Goal: Transaction & Acquisition: Purchase product/service

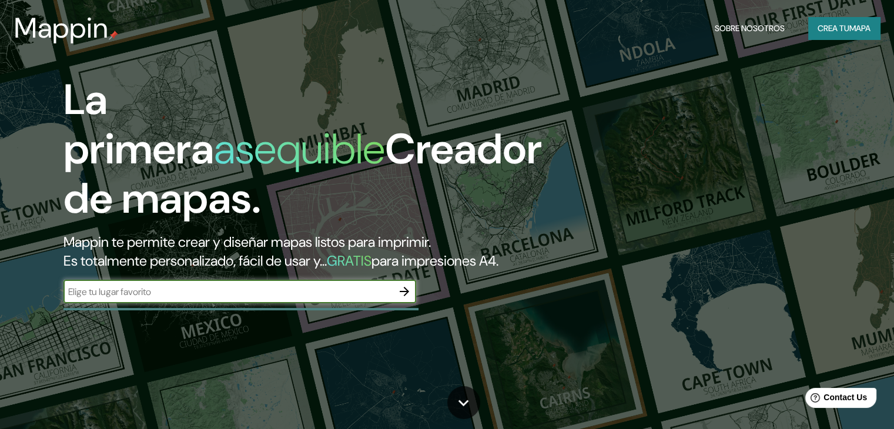
click at [302, 303] on div "​" at bounding box center [240, 292] width 353 height 24
type input "[GEOGRAPHIC_DATA]"
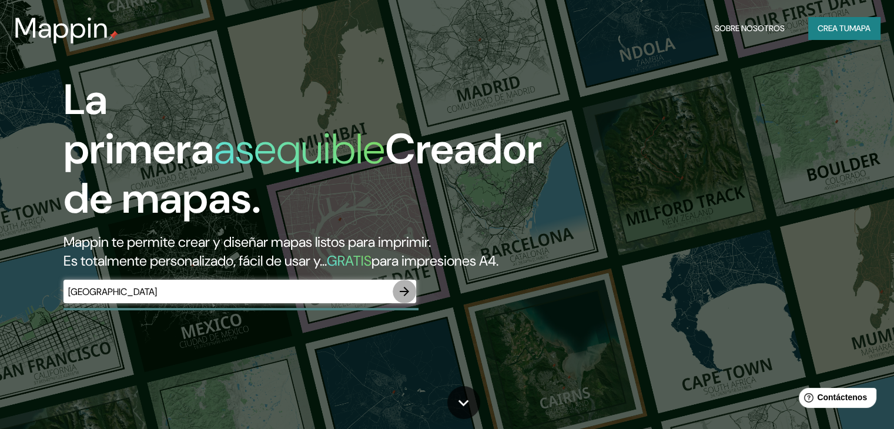
click at [406, 299] on icon "button" at bounding box center [405, 292] width 14 height 14
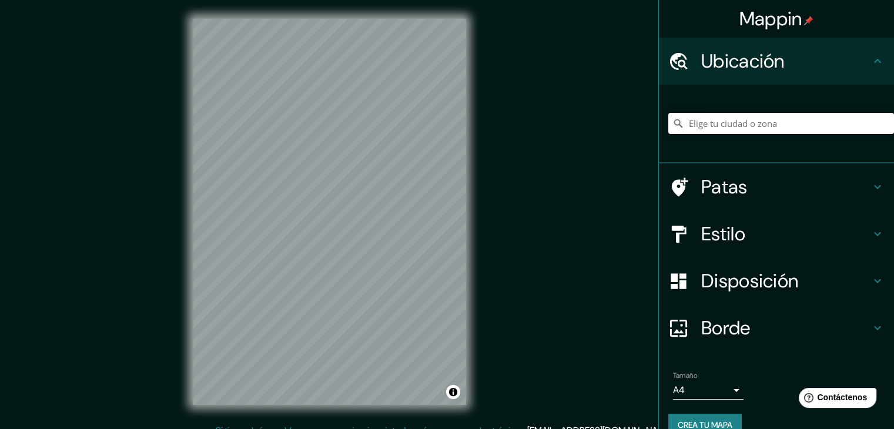
click at [773, 129] on input "Elige tu ciudad o zona" at bounding box center [782, 123] width 226 height 21
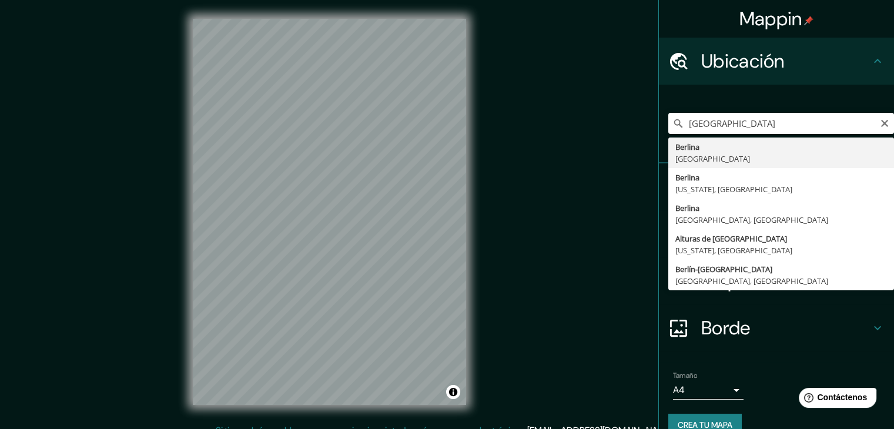
type input "[GEOGRAPHIC_DATA], [GEOGRAPHIC_DATA]"
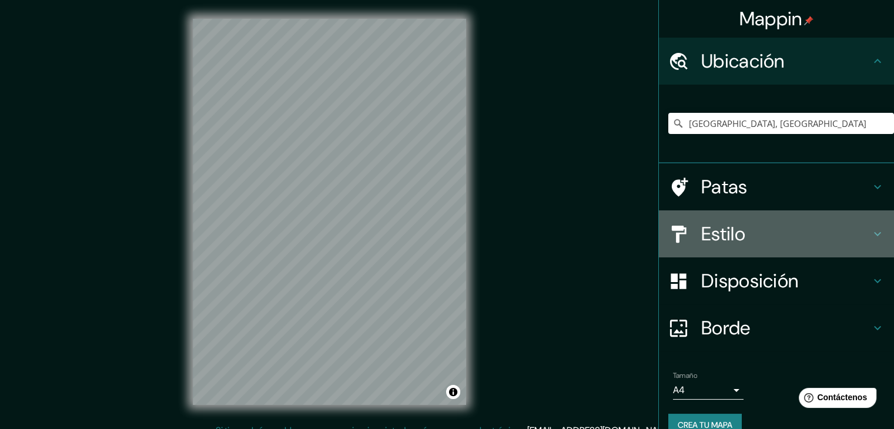
click at [873, 236] on icon at bounding box center [878, 234] width 14 height 14
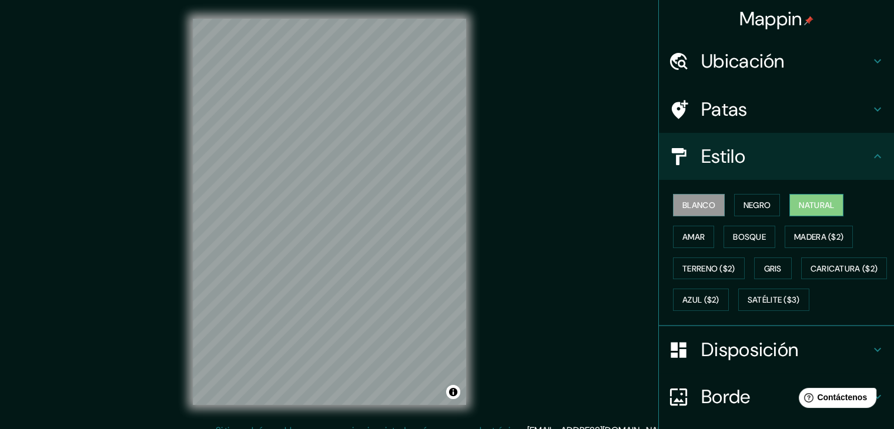
click at [802, 198] on font "Natural" at bounding box center [816, 205] width 35 height 15
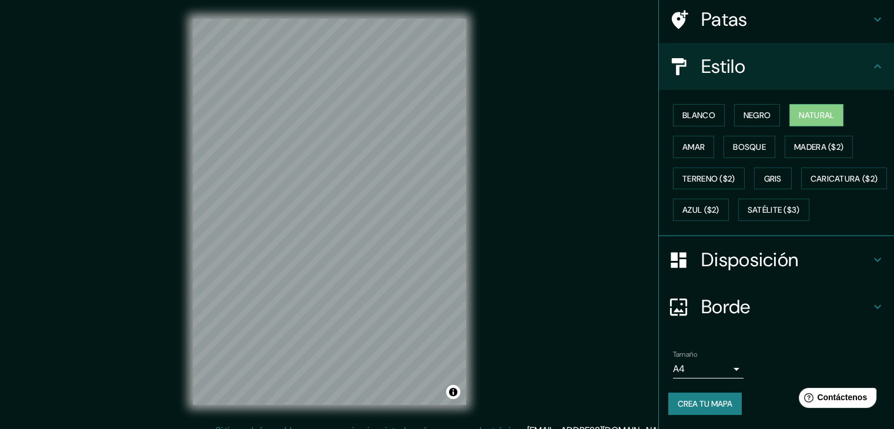
click at [846, 252] on h4 "Disposición" at bounding box center [786, 260] width 169 height 24
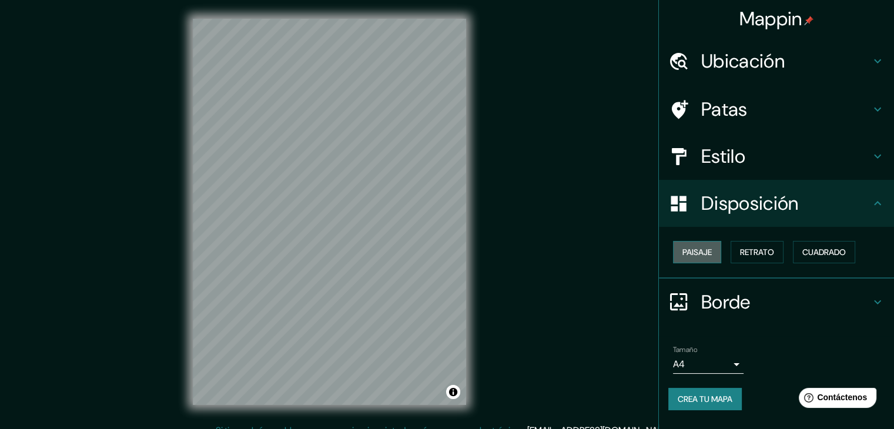
click at [702, 250] on font "Paisaje" at bounding box center [697, 252] width 29 height 11
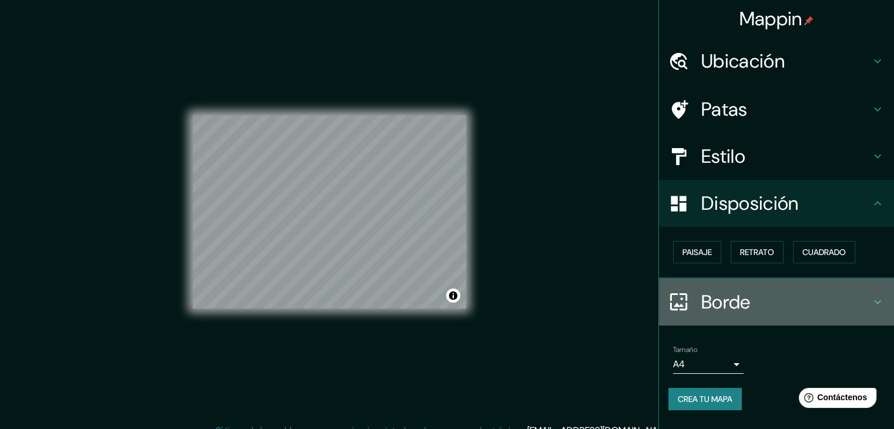
click at [819, 294] on h4 "Borde" at bounding box center [786, 302] width 169 height 24
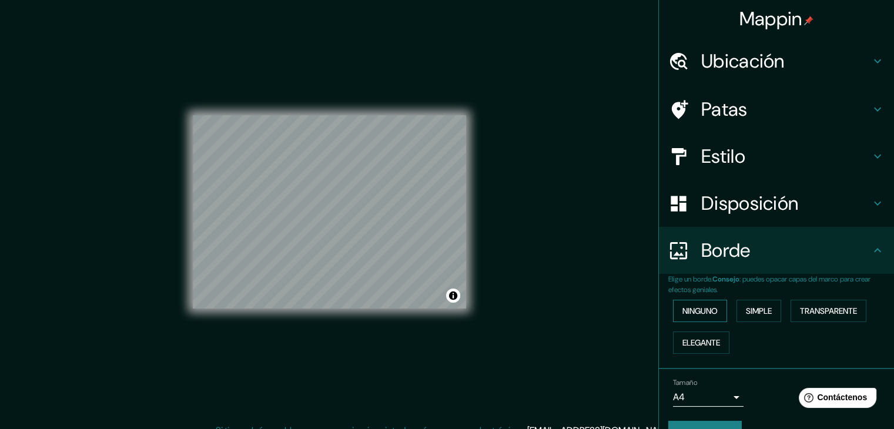
click at [706, 313] on font "Ninguno" at bounding box center [700, 311] width 35 height 11
click at [746, 312] on font "Simple" at bounding box center [759, 311] width 26 height 11
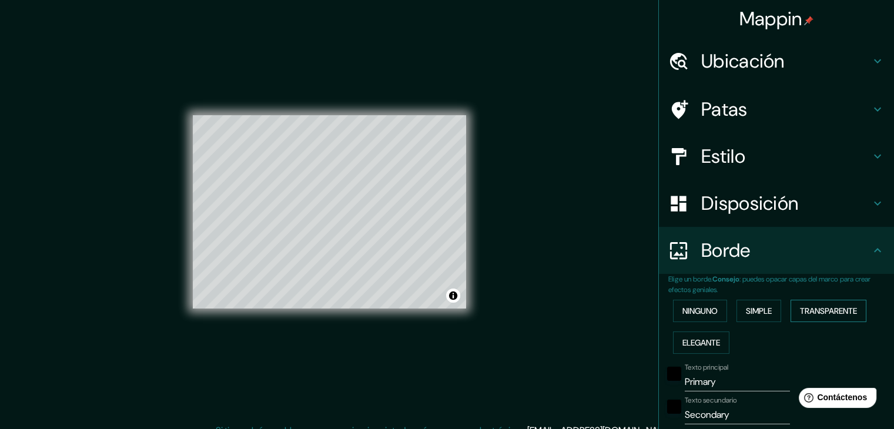
click at [816, 311] on font "Transparente" at bounding box center [828, 311] width 57 height 11
click at [692, 341] on font "Elegante" at bounding box center [702, 343] width 38 height 11
click at [702, 313] on font "Ninguno" at bounding box center [700, 311] width 35 height 11
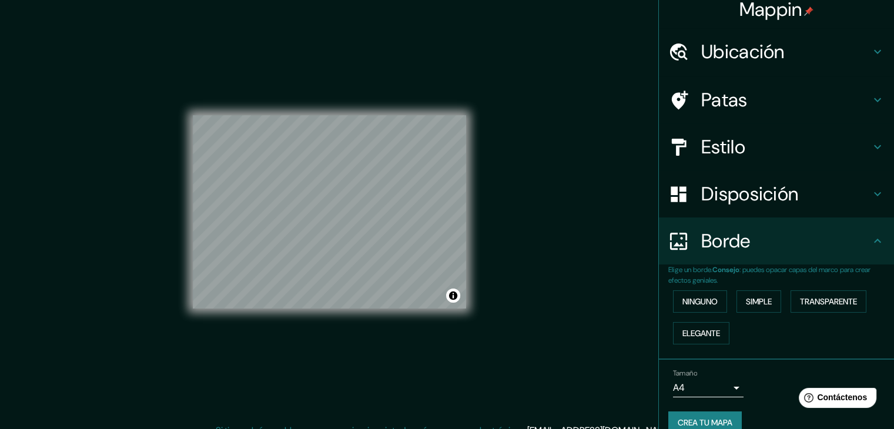
scroll to position [26, 0]
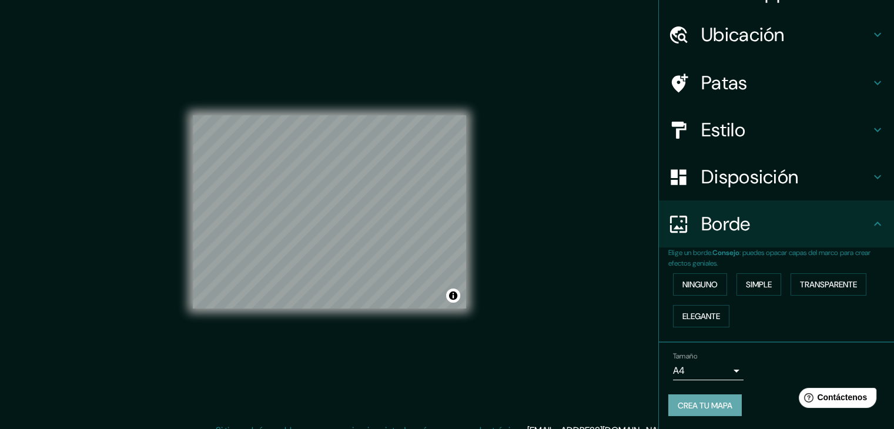
click at [714, 402] on font "Crea tu mapa" at bounding box center [705, 405] width 55 height 11
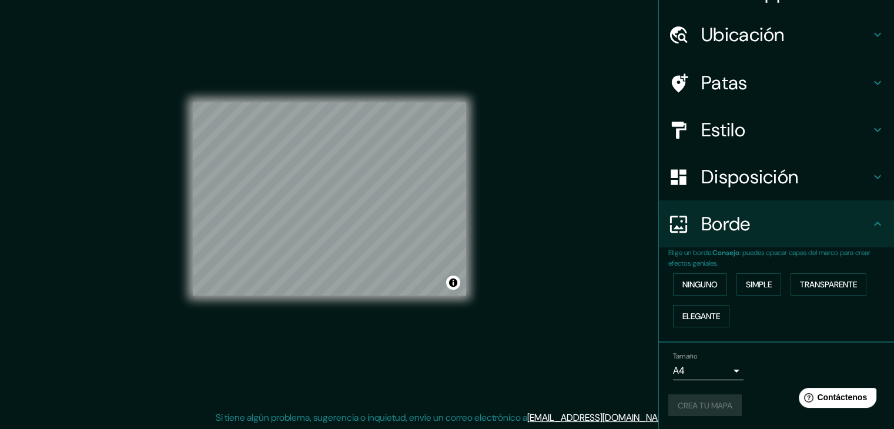
scroll to position [14, 0]
click at [698, 400] on font "Crea tu mapa" at bounding box center [705, 405] width 55 height 11
click at [690, 400] on div "Crea tu mapa" at bounding box center [777, 406] width 216 height 22
drag, startPoint x: 716, startPoint y: 400, endPoint x: 723, endPoint y: 402, distance: 7.7
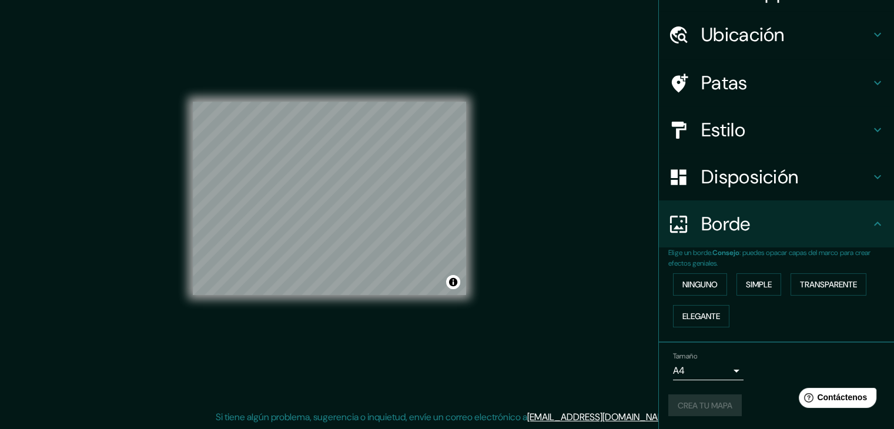
click at [723, 402] on div "Crea tu mapa" at bounding box center [777, 406] width 216 height 22
click at [696, 400] on font "Crea tu mapa" at bounding box center [705, 405] width 55 height 11
click at [701, 402] on div "Crea tu mapa" at bounding box center [777, 406] width 216 height 22
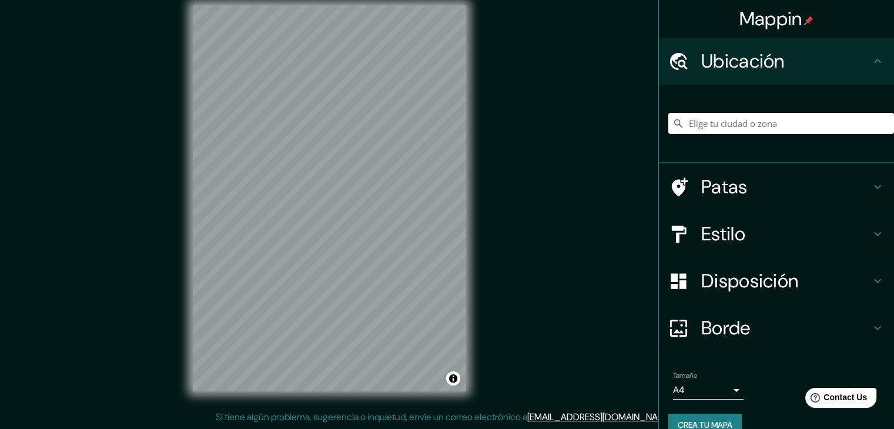
click at [724, 130] on input "Elige tu ciudad o zona" at bounding box center [782, 123] width 226 height 21
type input "[GEOGRAPHIC_DATA], [GEOGRAPHIC_DATA]"
click at [828, 227] on h4 "Estilo" at bounding box center [786, 234] width 169 height 24
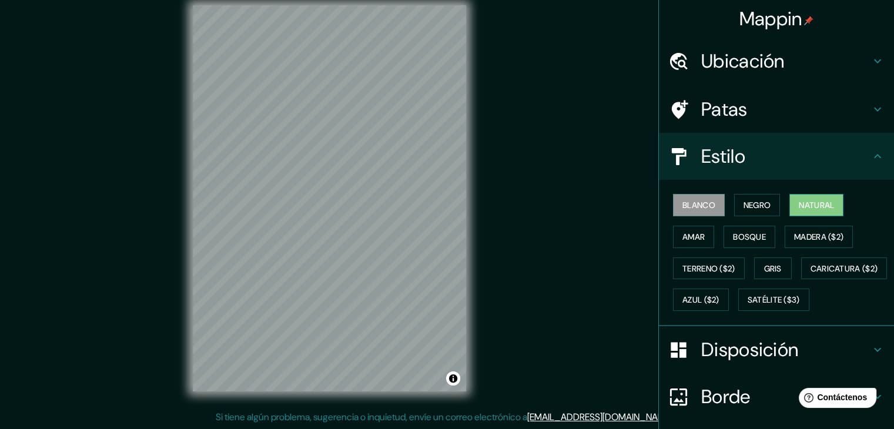
click at [807, 205] on font "Natural" at bounding box center [816, 205] width 35 height 11
click at [812, 362] on h4 "Disposición" at bounding box center [786, 350] width 169 height 24
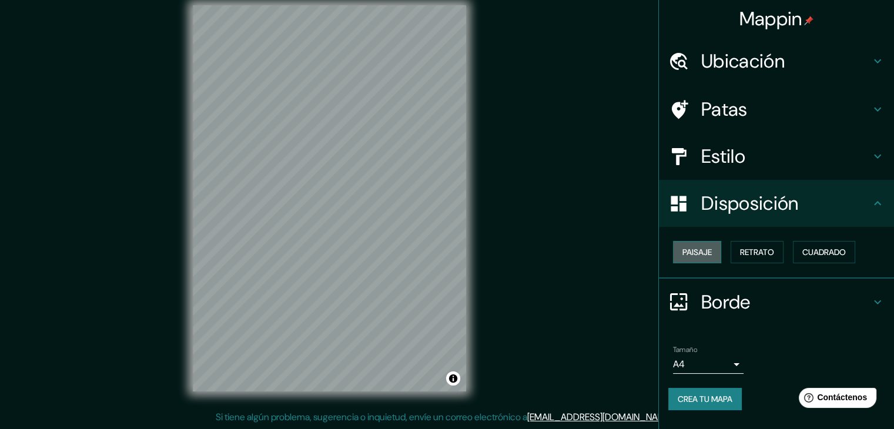
click at [712, 249] on font "Paisaje" at bounding box center [697, 252] width 29 height 11
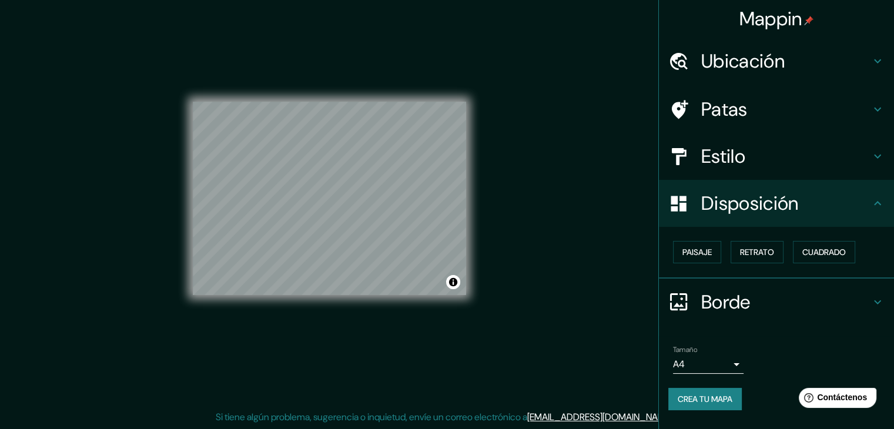
click at [694, 402] on font "Crea tu mapa" at bounding box center [705, 399] width 55 height 11
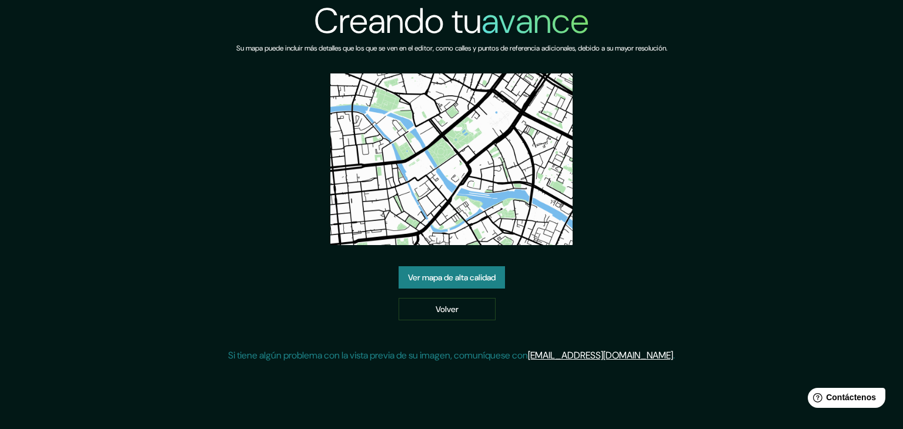
click at [481, 280] on font "Ver mapa de alta calidad" at bounding box center [452, 277] width 88 height 11
